Goal: Contribute content

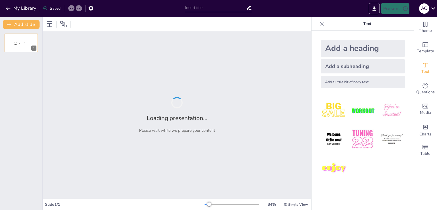
type input "4-Bit Binary Decrementar"
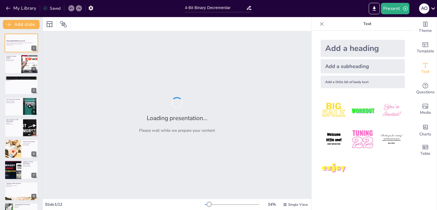
checkbox input "true"
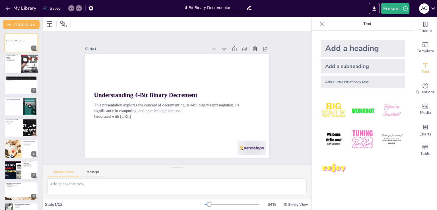
checkbox input "true"
click at [28, 63] on button at bounding box center [25, 59] width 7 height 7
type textarea "Binary numbers are the backbone of computing, representing all forms of data. T…"
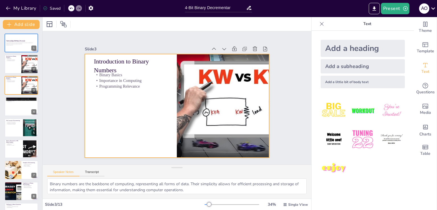
checkbox input "true"
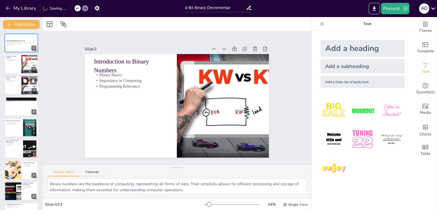
click at [22, 83] on div at bounding box center [29, 80] width 15 height 7
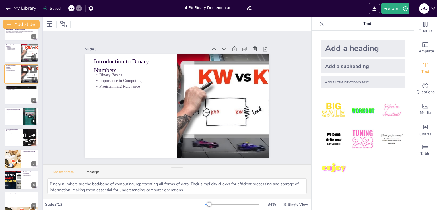
scroll to position [23, 0]
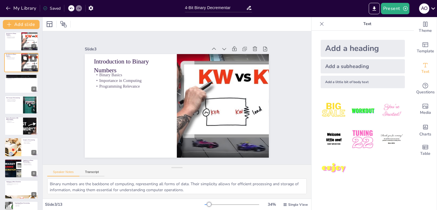
checkbox input "true"
click at [22, 83] on div at bounding box center [22, 83] width 34 height 19
type textarea "A 4-bit binary number is a compact representation that allows for a range of va…"
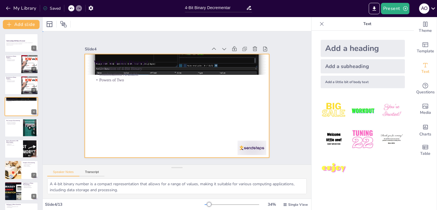
click at [236, 104] on div at bounding box center [174, 105] width 210 height 170
click at [277, 80] on div "Slide 1 Understanding 4-Bit Binary Decrement This presentation explores the con…" at bounding box center [176, 97] width 247 height 211
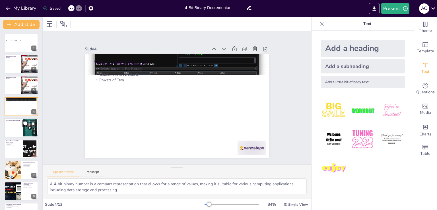
checkbox input "true"
click at [24, 130] on div at bounding box center [29, 127] width 17 height 17
type textarea "Decrementing is a fundamental operation in programming, allowing for manipulati…"
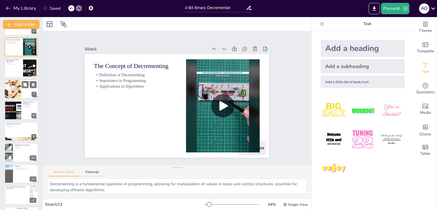
scroll to position [101, 0]
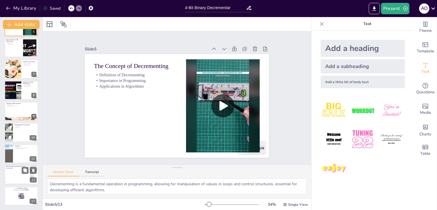
checkbox input "true"
click at [21, 172] on li "0010" at bounding box center [17, 171] width 26 height 4
type textarea "The correct answer is 0001, as demonstrated in the example of decrementing in s…"
checkbox input "true"
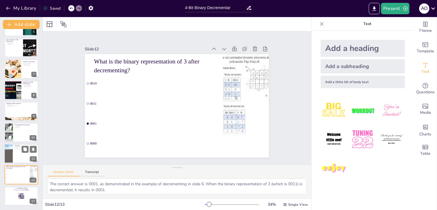
checkbox input "true"
click at [17, 157] on div at bounding box center [21, 153] width 34 height 19
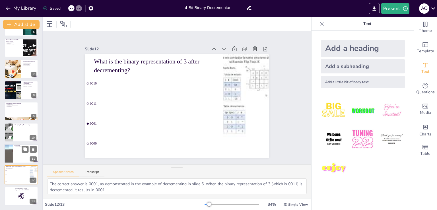
type textarea "Mastery of binary decrementing is essential for effective programming and syste…"
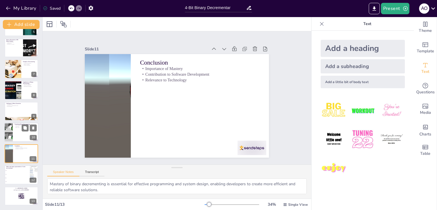
checkbox input "true"
click at [13, 132] on div at bounding box center [8, 132] width 21 height 19
type textarea "Visual aids are powerful tools in education, helping to clarify complex concept…"
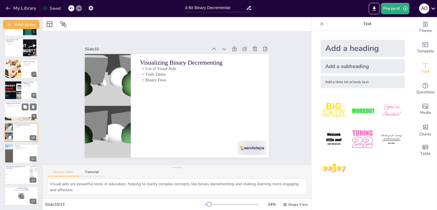
checkbox input "true"
click at [12, 118] on div at bounding box center [21, 119] width 34 height 28
type textarea "Underflow errors highlight the limitations of binary representation, reminding …"
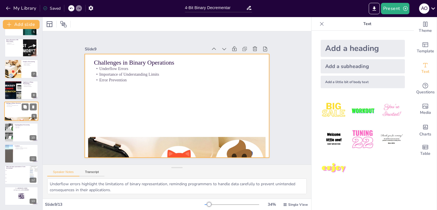
scroll to position [93, 0]
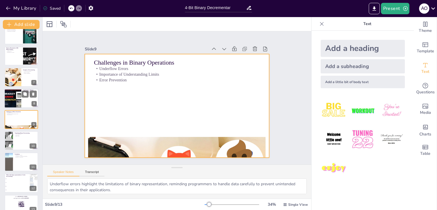
checkbox input "true"
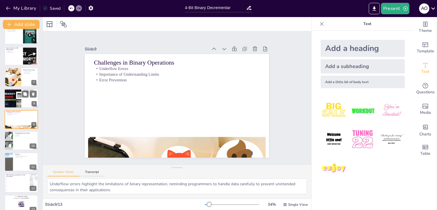
click at [13, 105] on div at bounding box center [13, 98] width 34 height 19
type textarea "Real-world applications of binary decrementing demonstrate its importance in te…"
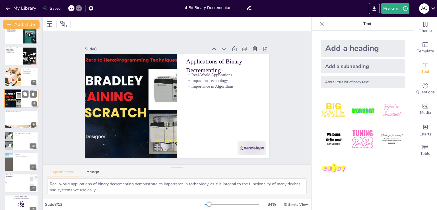
scroll to position [72, 0]
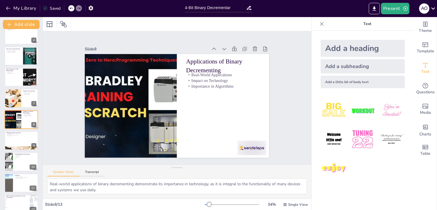
click at [11, 88] on div "Understanding 4-Bit Binary Decrement This presentation explores the concept of …" at bounding box center [21, 98] width 42 height 273
checkbox input "true"
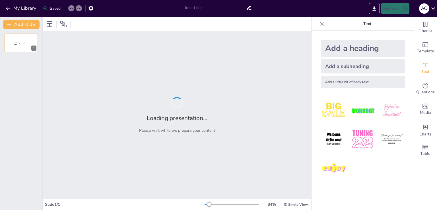
type input "4-Bit Binary Decrementar"
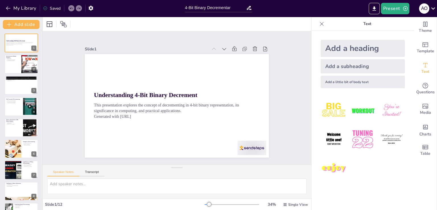
checkbox input "true"
